Goal: Task Accomplishment & Management: Manage account settings

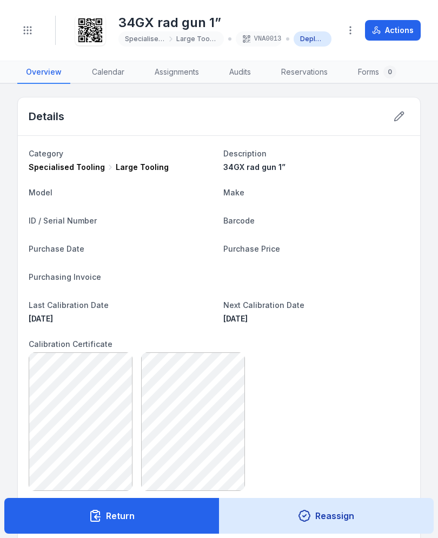
click at [31, 35] on icon "Toggle navigation" at bounding box center [27, 30] width 11 height 11
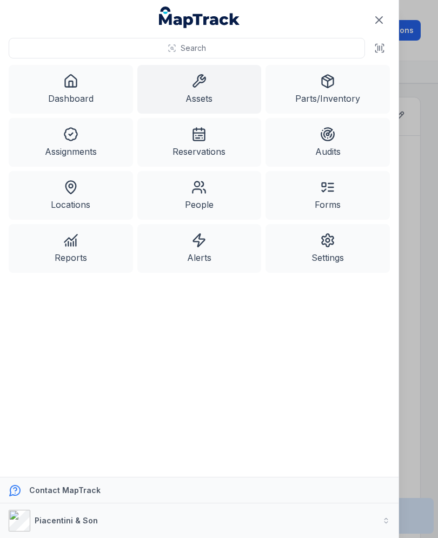
click at [179, 96] on link "Assets" at bounding box center [199, 89] width 124 height 49
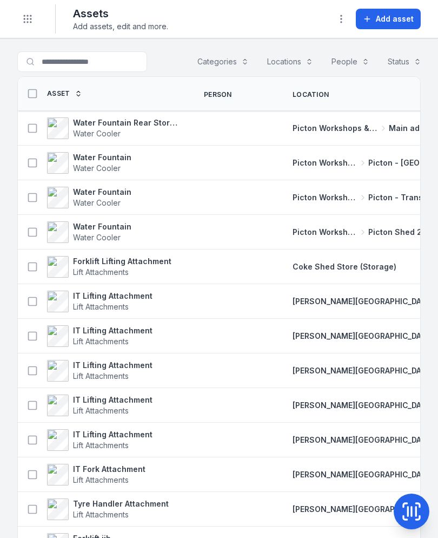
click at [406, 17] on span "Add asset" at bounding box center [395, 19] width 38 height 11
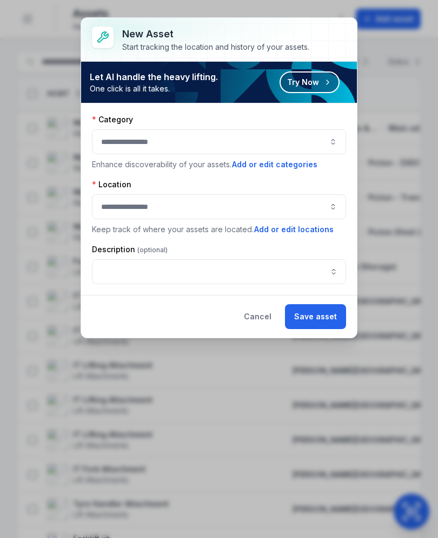
click at [332, 147] on button "button" at bounding box center [219, 141] width 254 height 25
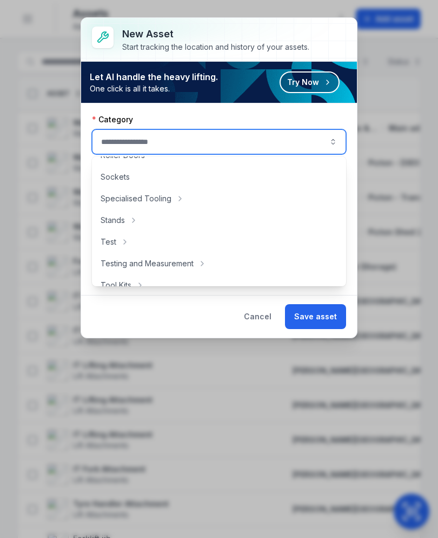
scroll to position [518, 0]
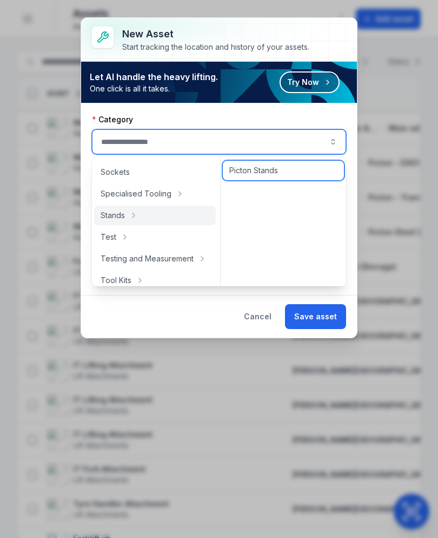
click at [301, 174] on div "Picton Stands" at bounding box center [283, 170] width 121 height 19
type input "**********"
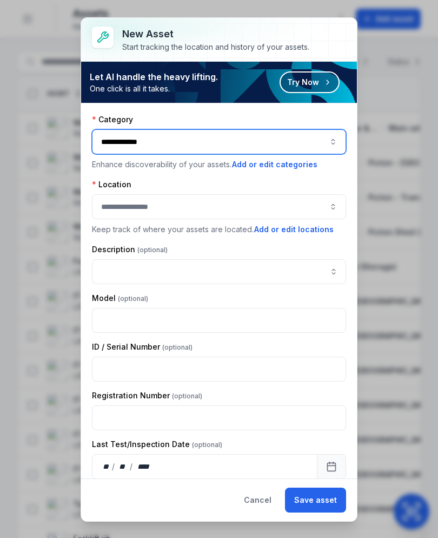
click at [299, 216] on button "button" at bounding box center [219, 206] width 254 height 25
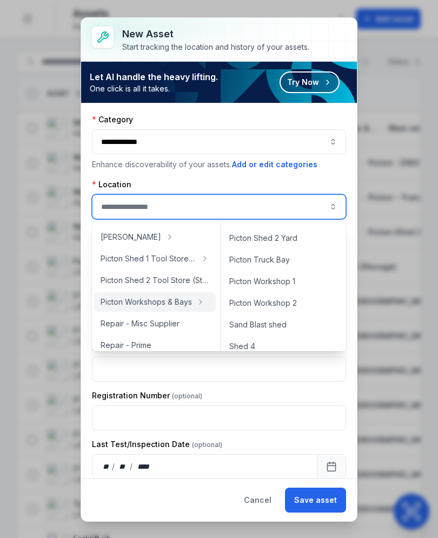
scroll to position [461, 0]
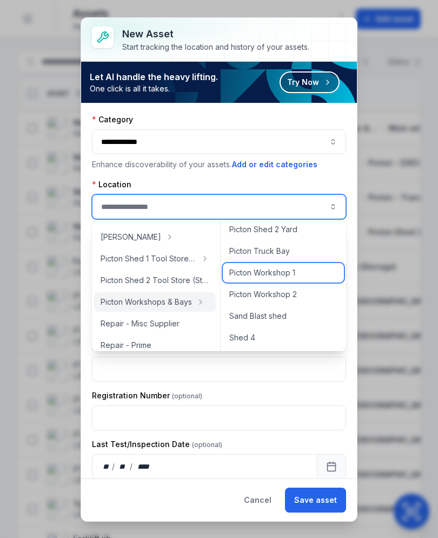
click at [308, 271] on div "Picton Workshop 1" at bounding box center [283, 272] width 121 height 19
type input "**********"
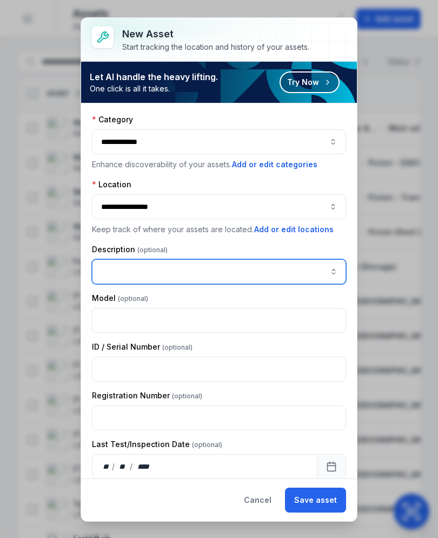
click at [254, 277] on input "asset-add:description-label" at bounding box center [219, 271] width 254 height 25
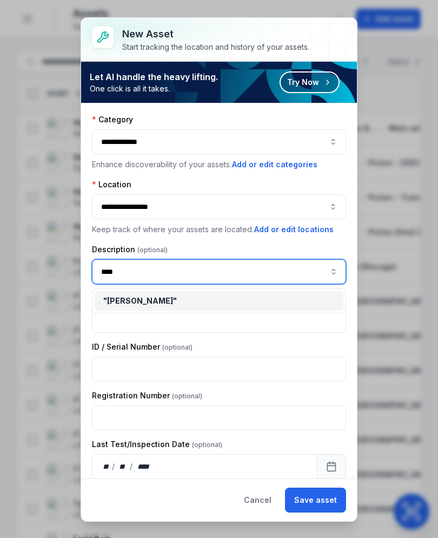
type input "*****"
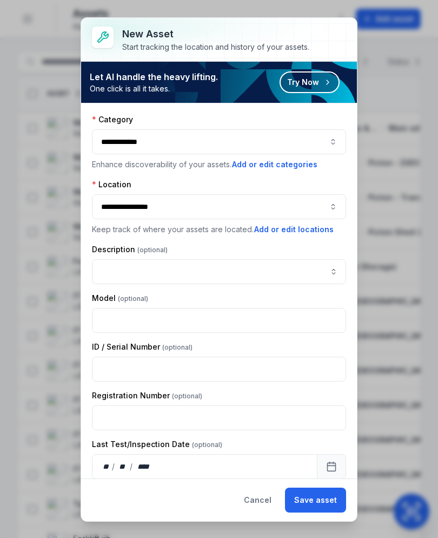
click at [320, 500] on button "Save asset" at bounding box center [315, 500] width 61 height 25
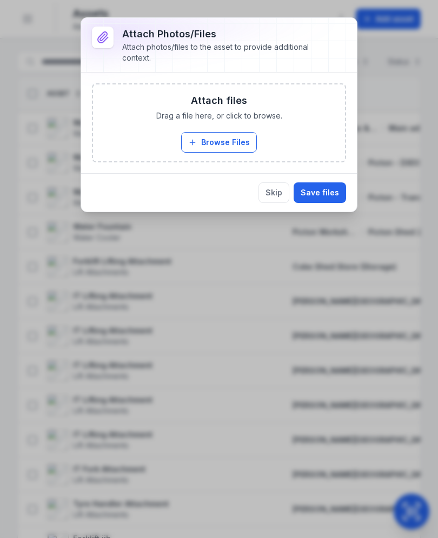
click at [237, 140] on button "Browse Files" at bounding box center [219, 142] width 76 height 21
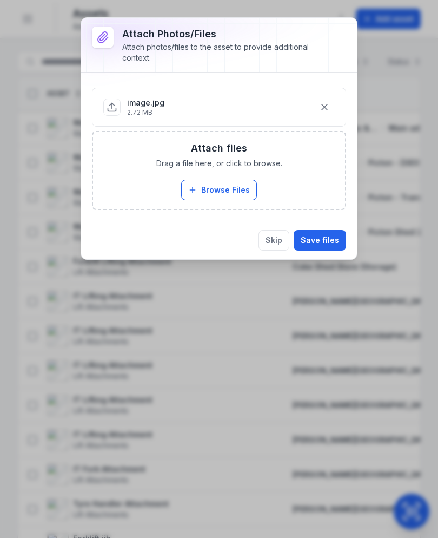
click at [330, 243] on button "Save files" at bounding box center [320, 240] width 52 height 21
click at [326, 238] on button "Save files" at bounding box center [320, 240] width 52 height 21
